Goal: Find specific page/section: Find specific page/section

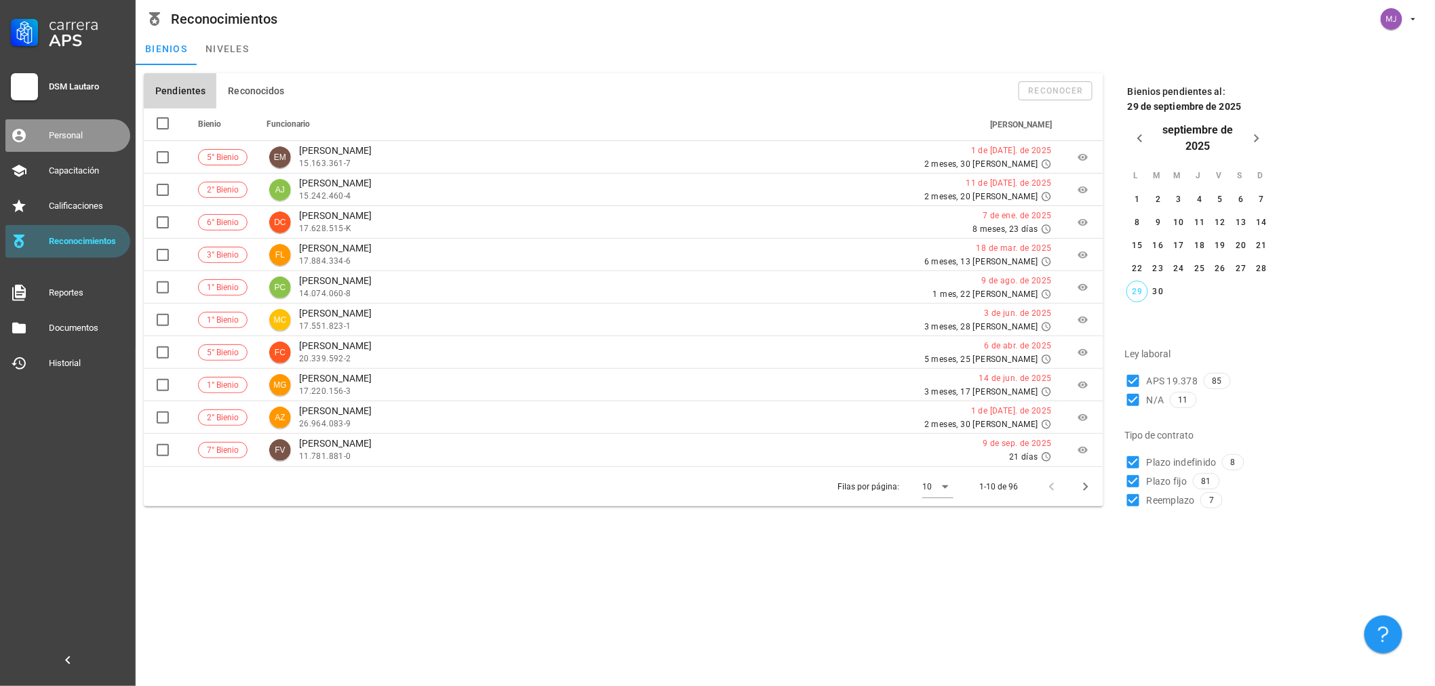
click at [60, 134] on div "Personal" at bounding box center [87, 135] width 76 height 11
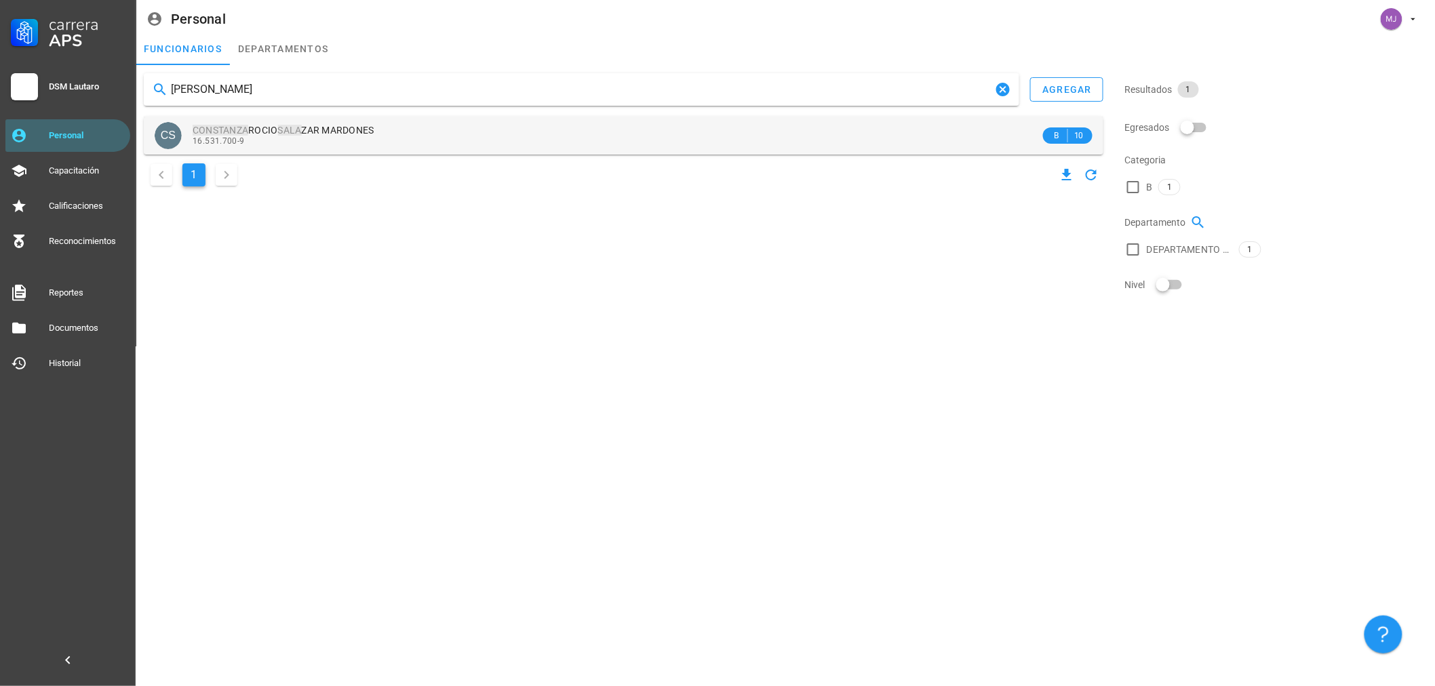
type input "[PERSON_NAME]"
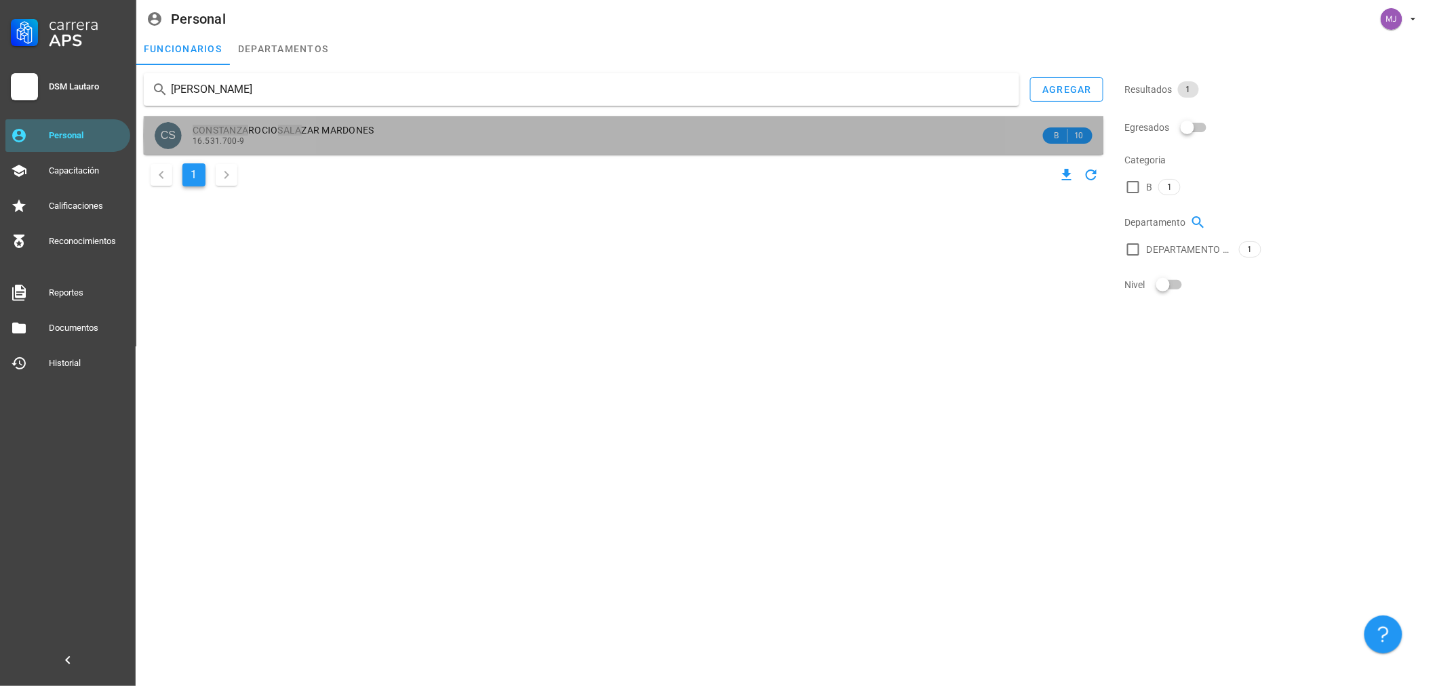
click at [342, 139] on div "16.531.700-9" at bounding box center [616, 140] width 847 height 9
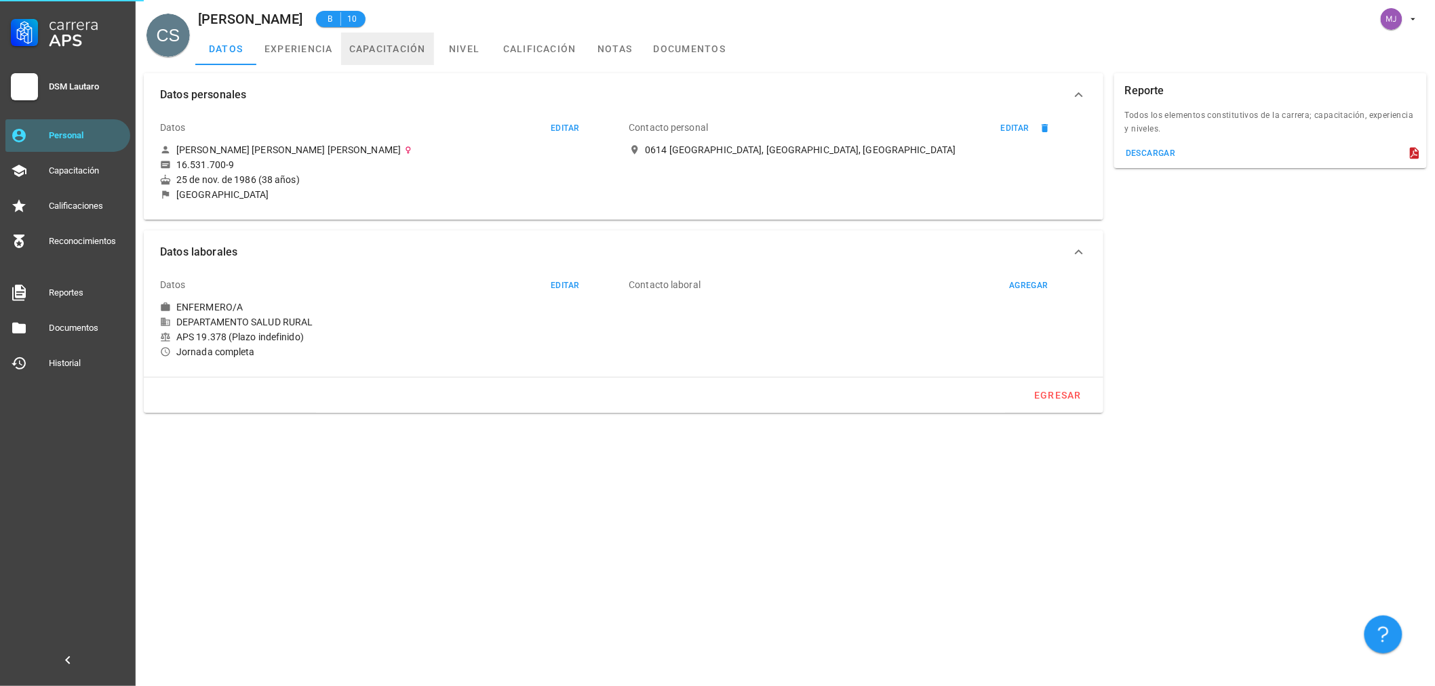
click at [391, 46] on link "capacitación" at bounding box center [387, 49] width 93 height 33
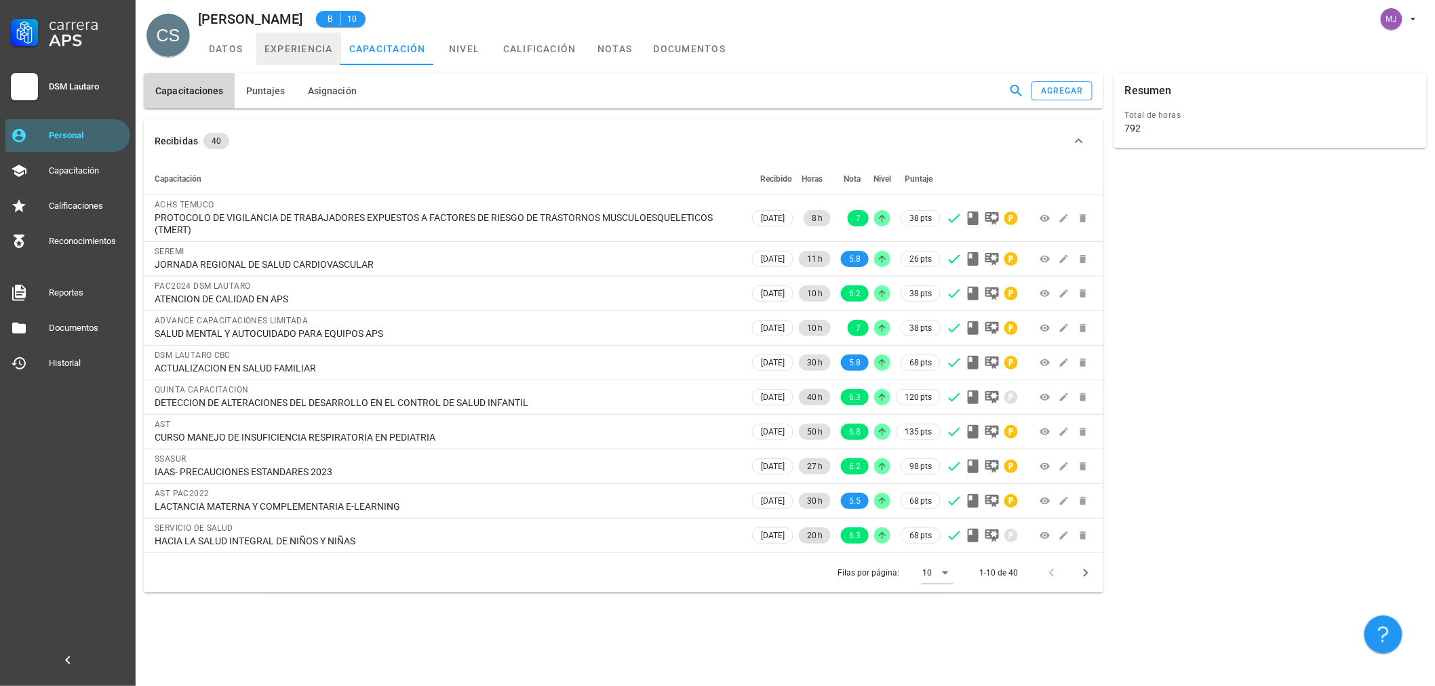
click at [283, 43] on link "experiencia" at bounding box center [298, 49] width 85 height 33
